Goal: Use online tool/utility: Use online tool/utility

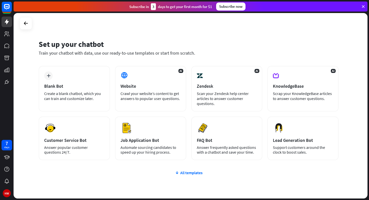
click at [32, 26] on div at bounding box center [26, 23] width 13 height 13
click at [26, 22] on icon at bounding box center [26, 23] width 6 height 6
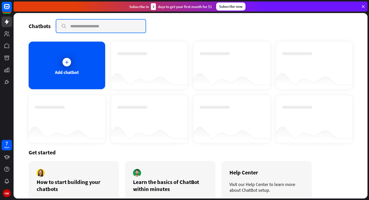
click at [73, 23] on input "text" at bounding box center [100, 26] width 89 height 13
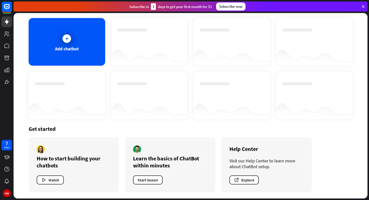
click at [363, 7] on icon at bounding box center [363, 6] width 5 height 5
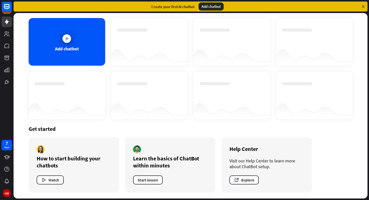
click at [209, 5] on div "Add chatbot" at bounding box center [211, 7] width 25 height 8
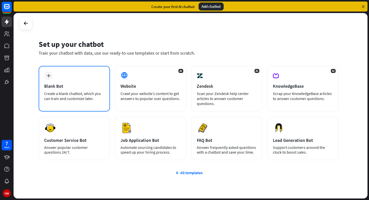
click at [50, 78] on div "plus" at bounding box center [48, 76] width 9 height 9
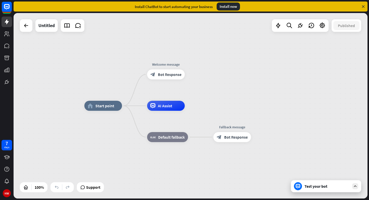
click at [309, 185] on div "Test your bot" at bounding box center [327, 186] width 45 height 5
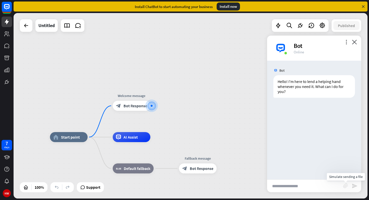
click at [345, 185] on icon "block_attachment" at bounding box center [345, 186] width 5 height 5
click at [314, 177] on div "Image" at bounding box center [317, 176] width 43 height 9
click at [304, 187] on input "text" at bounding box center [305, 186] width 76 height 13
click at [346, 185] on icon "block_attachment" at bounding box center [345, 186] width 5 height 5
click at [320, 187] on div "Document" at bounding box center [317, 185] width 43 height 9
